Goal: Transaction & Acquisition: Purchase product/service

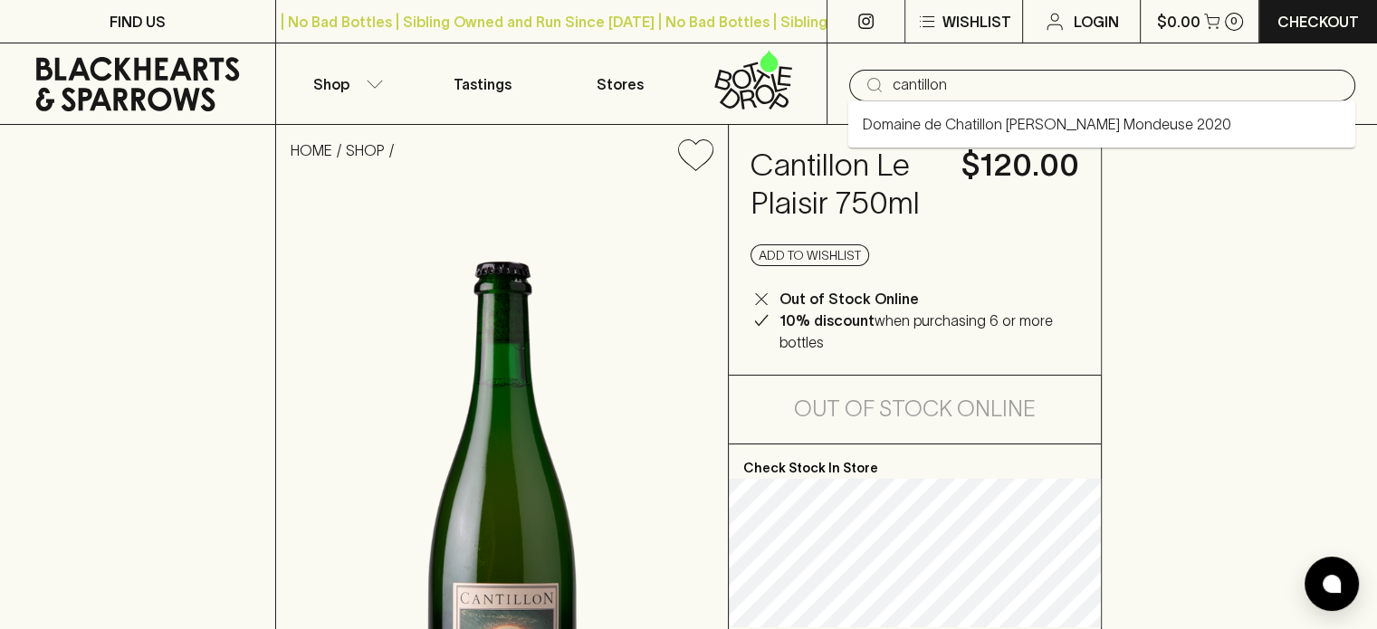
type input "cantillon"
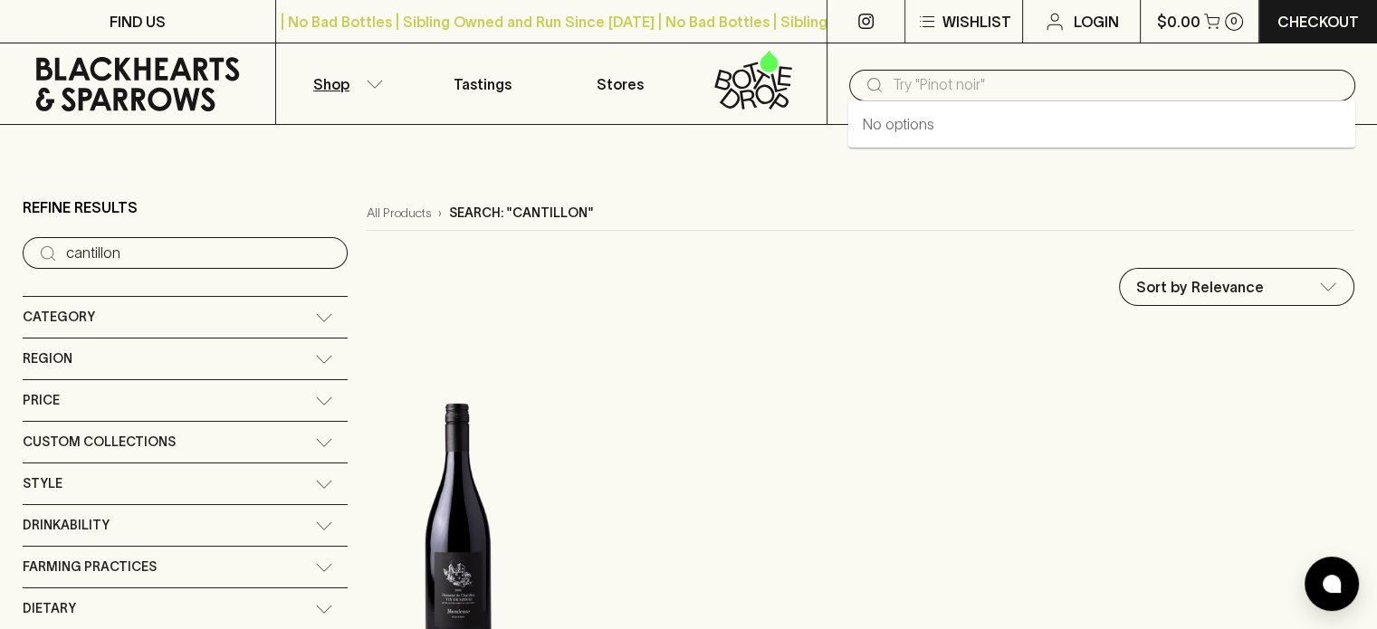
click at [913, 81] on input "text" at bounding box center [1117, 85] width 448 height 29
type input "cantillon"
